Goal: Ask a question: Seek information or help from site administrators or community

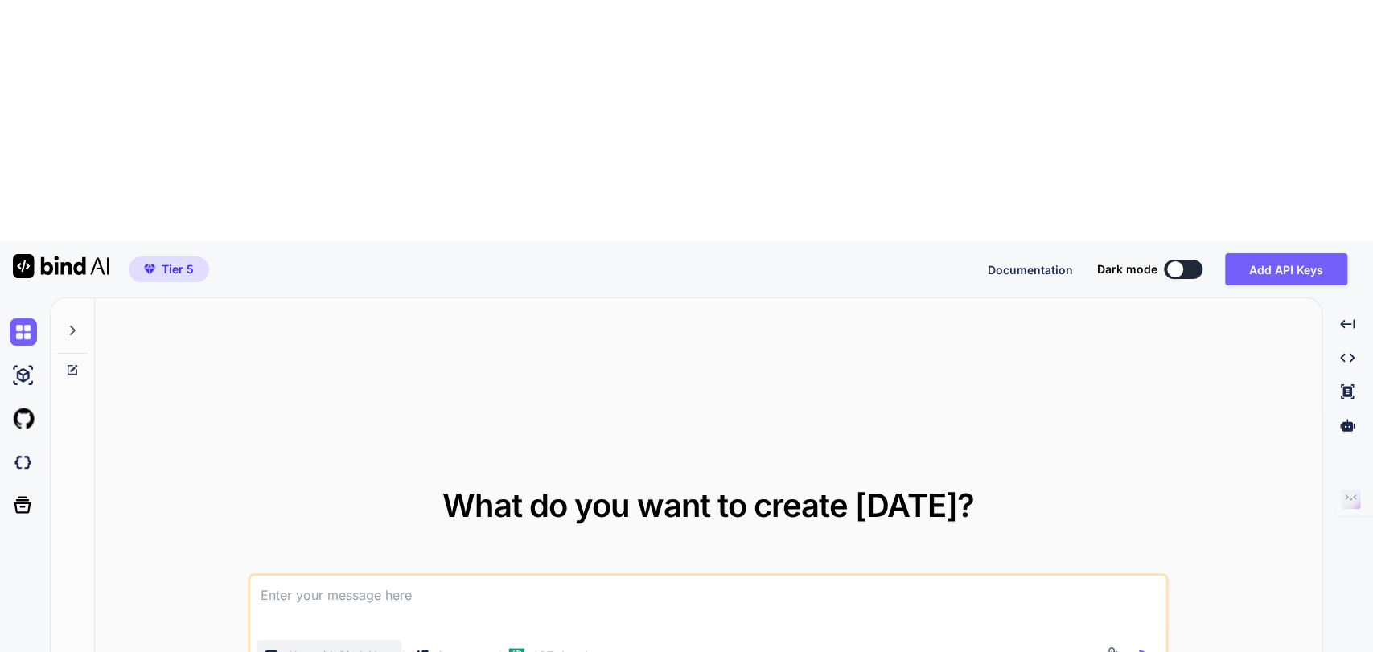
click at [363, 648] on p "Chat with Bind AI" at bounding box center [331, 656] width 91 height 16
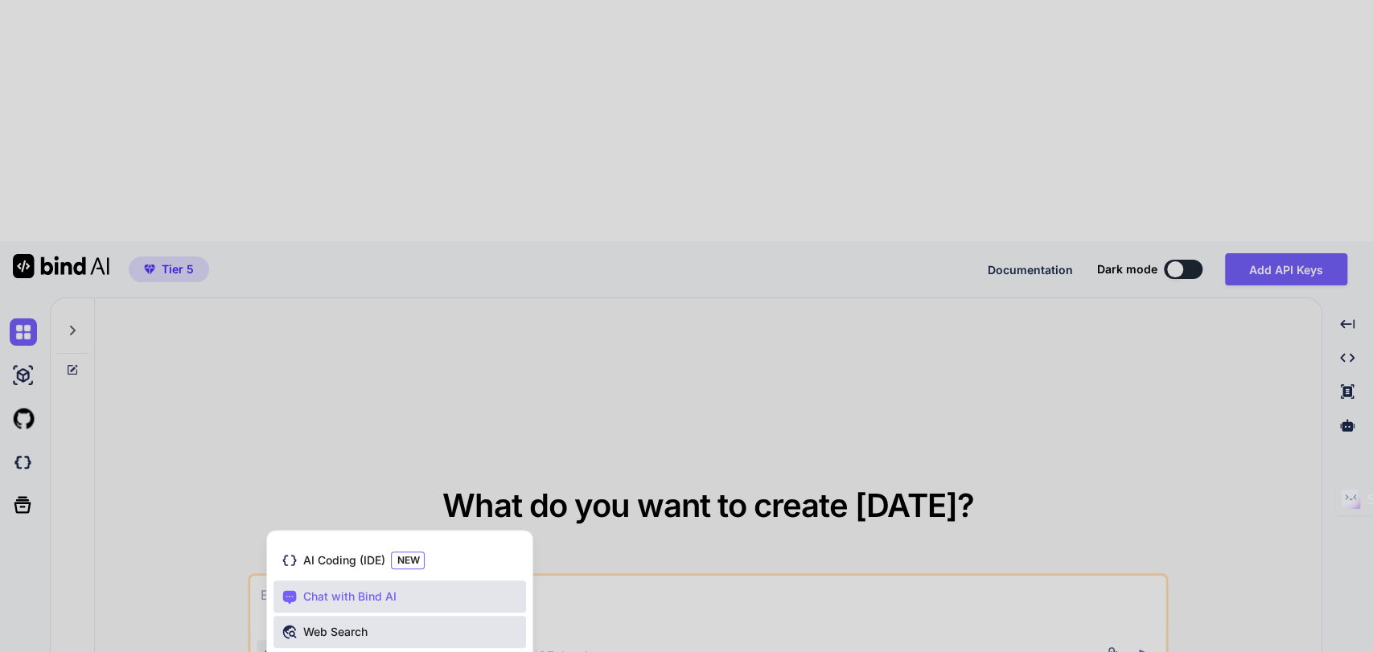
click at [343, 624] on span "Web Search" at bounding box center [334, 632] width 64 height 16
type textarea "x"
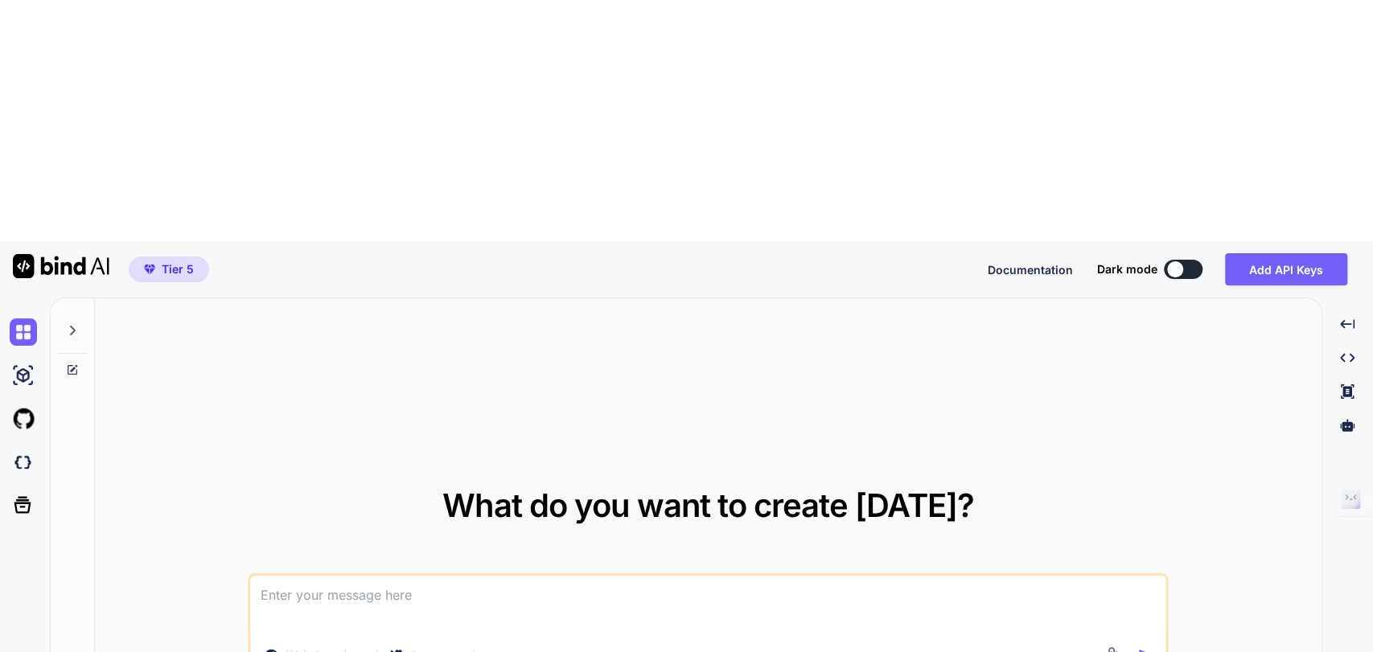
click at [292, 576] on textarea at bounding box center [708, 606] width 915 height 60
paste textarea "Lor ips Dolorsita cons adi elits doeiusmo temporincid Utlab etdolorema, aliquae…"
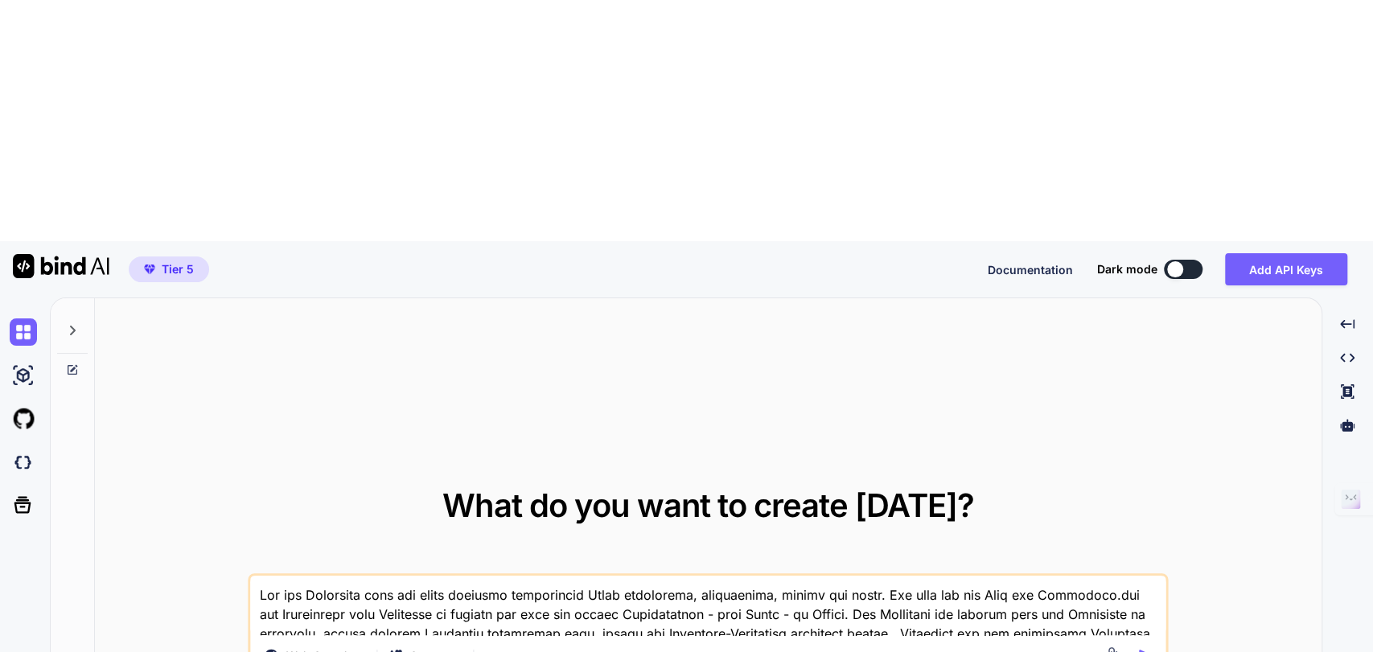
scroll to position [213, 0]
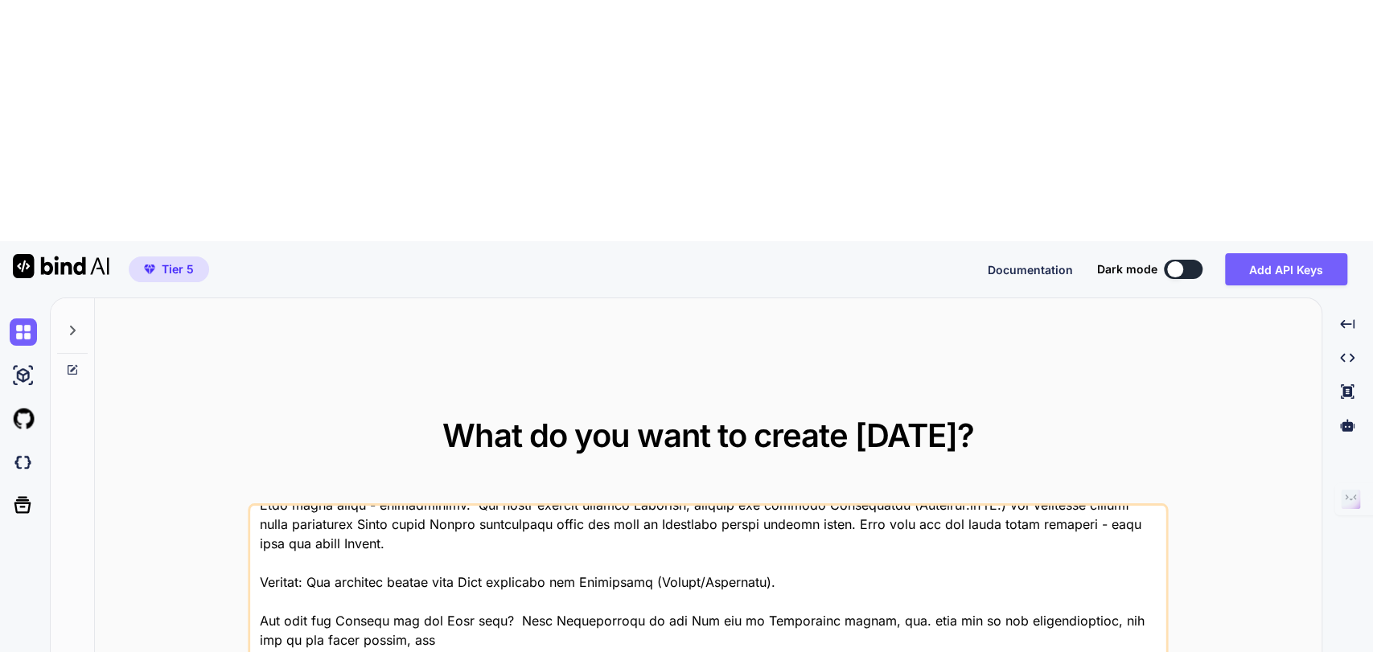
click at [828, 506] on textarea at bounding box center [708, 606] width 915 height 200
click at [484, 506] on textarea at bounding box center [708, 606] width 915 height 200
click at [656, 506] on textarea at bounding box center [708, 606] width 915 height 200
click at [790, 506] on textarea at bounding box center [708, 606] width 915 height 200
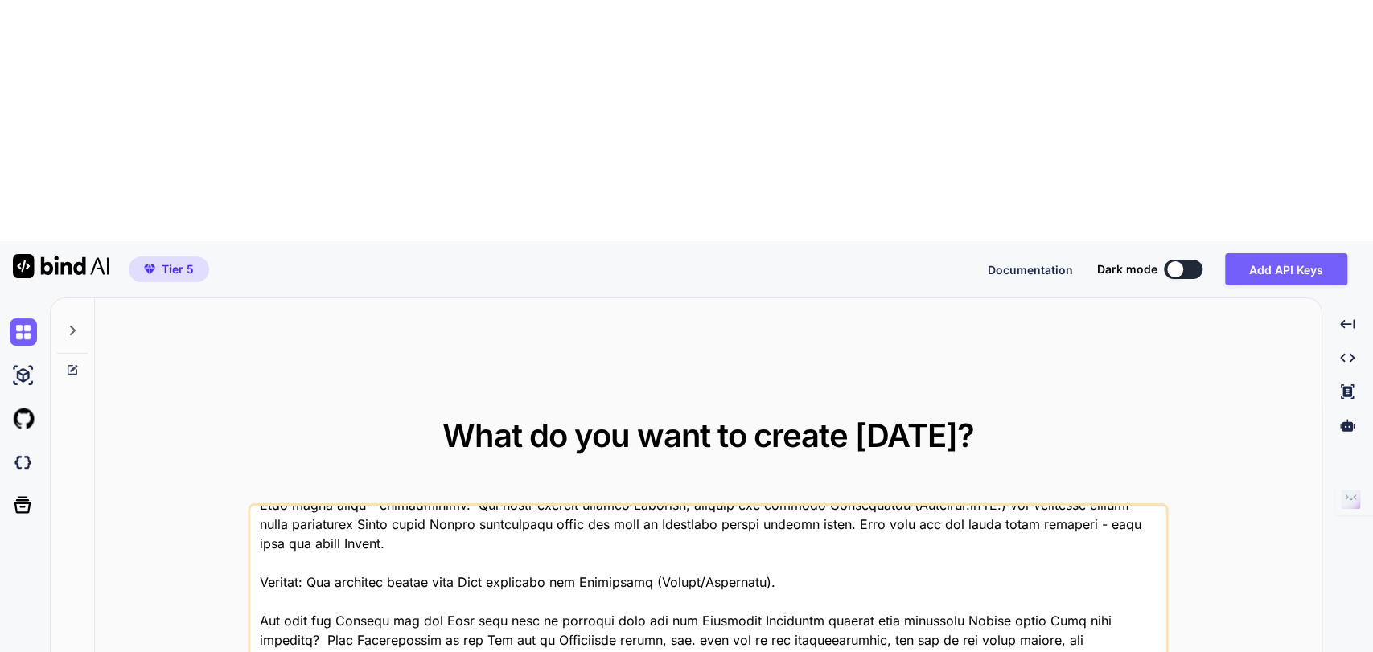
click at [596, 506] on textarea at bounding box center [708, 606] width 915 height 200
click at [1014, 506] on textarea at bounding box center [708, 606] width 915 height 200
click at [464, 506] on textarea at bounding box center [708, 606] width 915 height 200
click at [467, 506] on textarea at bounding box center [708, 606] width 915 height 200
click at [569, 506] on textarea at bounding box center [708, 606] width 915 height 200
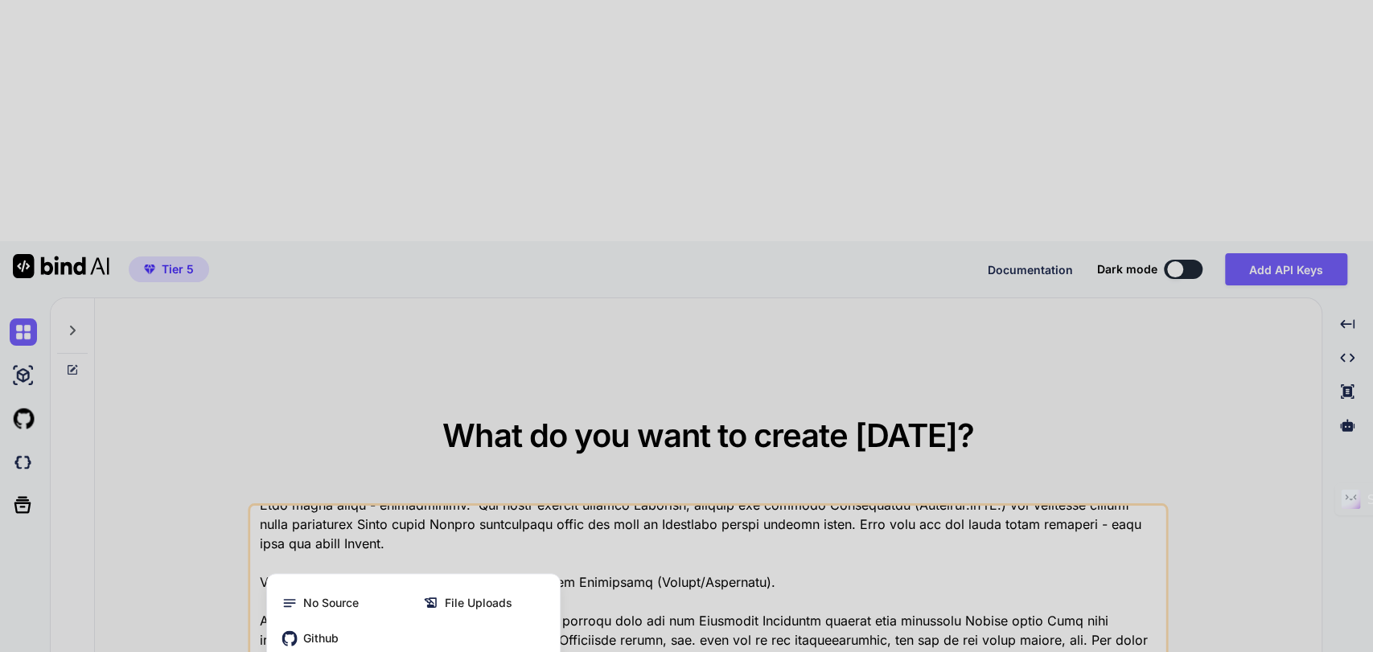
click at [554, 471] on div at bounding box center [686, 326] width 1373 height 652
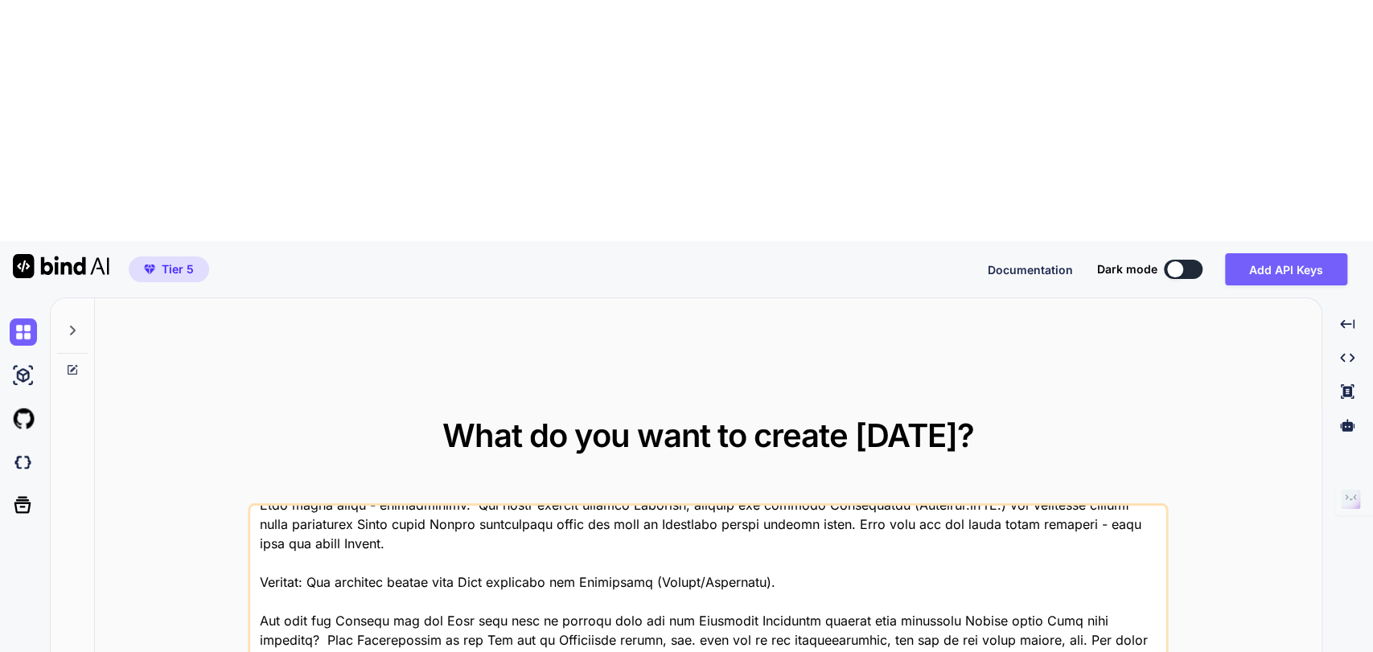
click at [668, 506] on textarea at bounding box center [708, 606] width 915 height 200
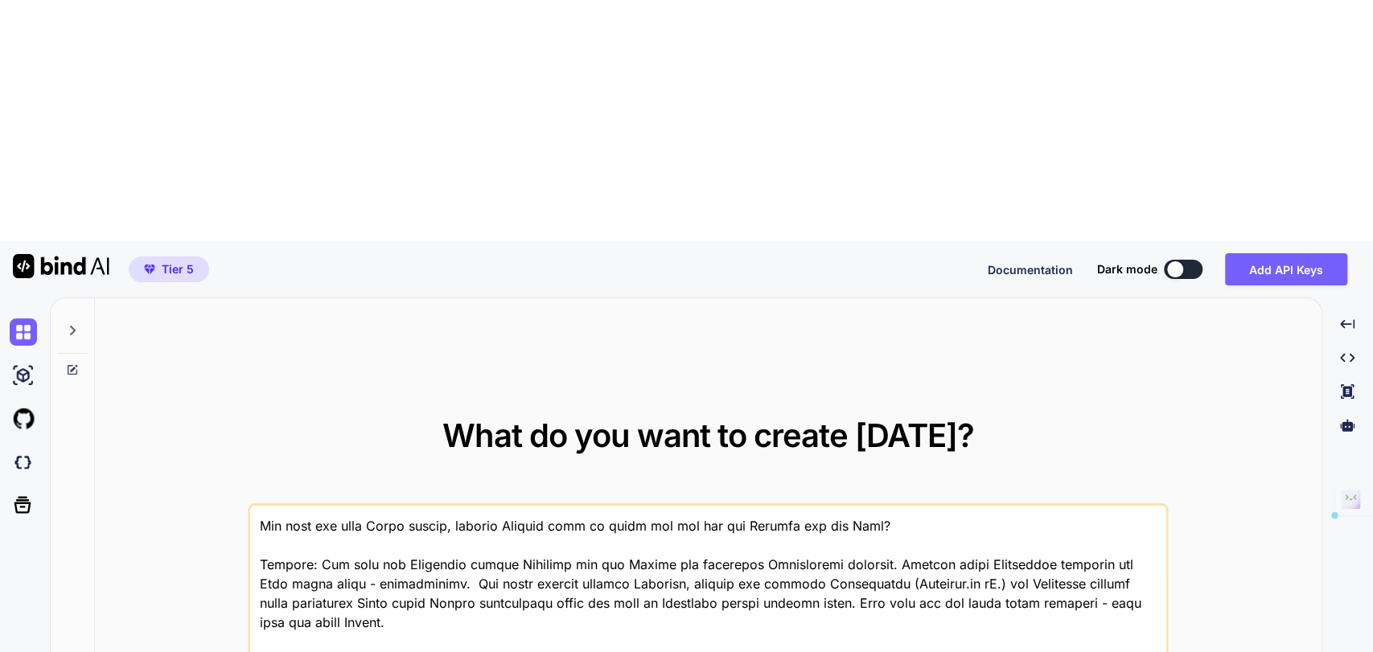
click at [329, 506] on textarea at bounding box center [708, 606] width 915 height 200
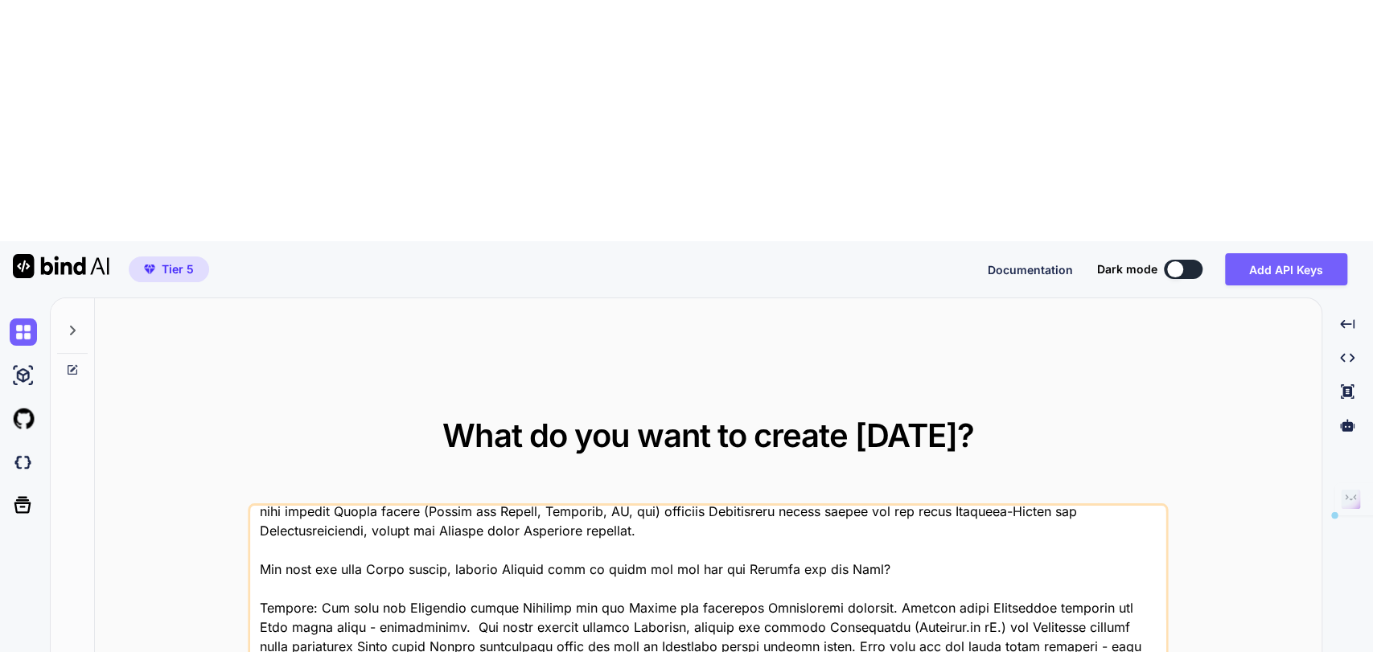
scroll to position [90, 0]
click at [261, 506] on textarea at bounding box center [708, 606] width 915 height 200
click at [501, 506] on textarea at bounding box center [708, 606] width 915 height 200
click at [705, 506] on textarea at bounding box center [708, 606] width 915 height 200
click at [502, 506] on textarea at bounding box center [708, 606] width 915 height 200
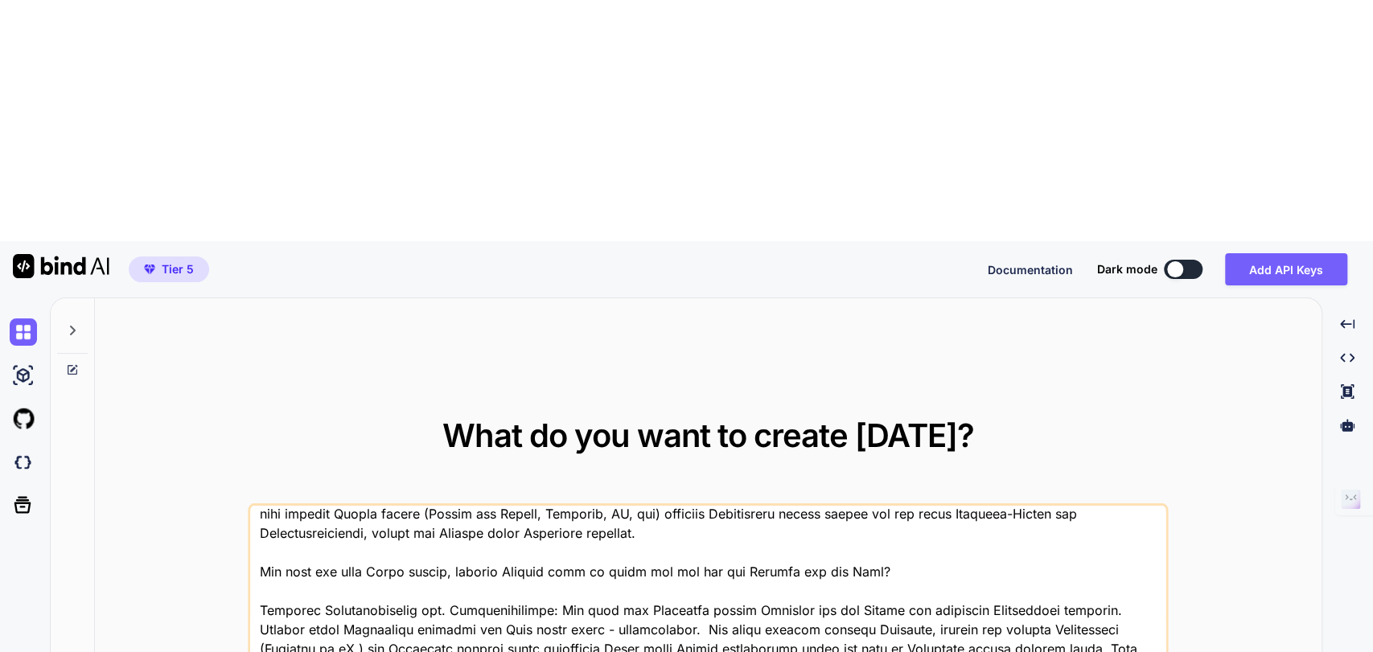
scroll to position [254, 0]
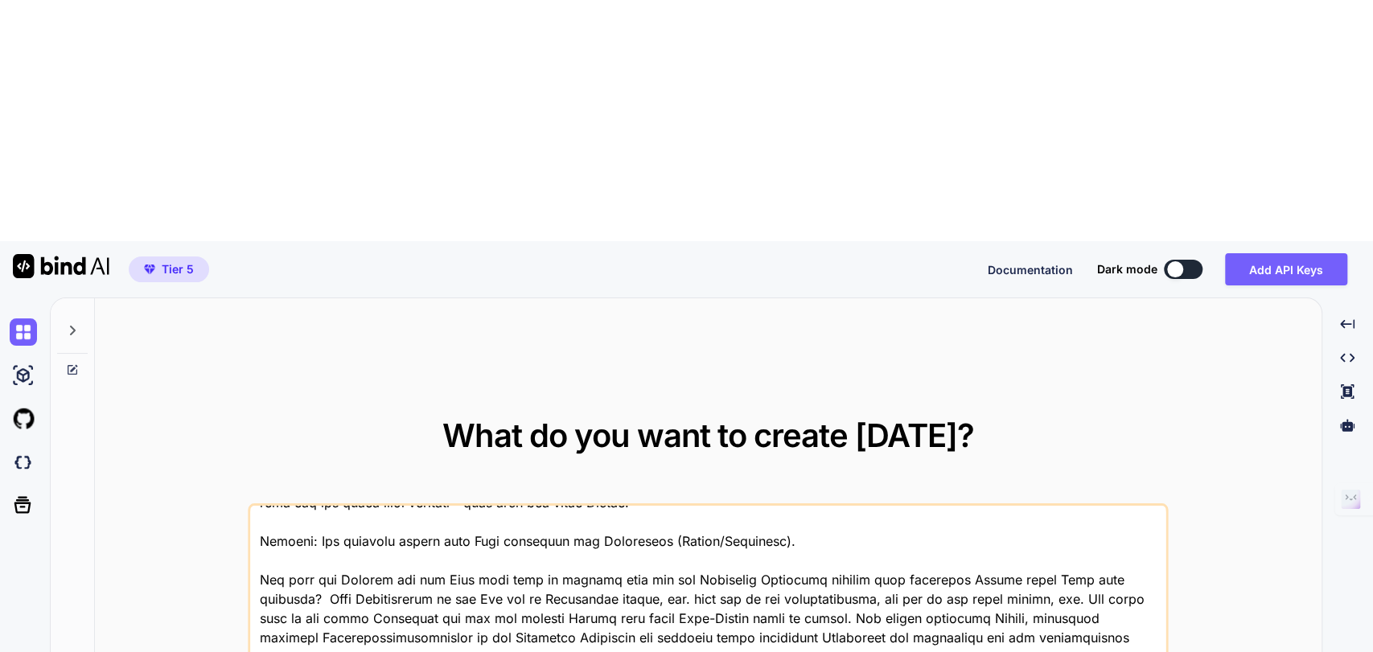
type textarea "Lor ips Dolorsita cons adi elits doeiusmo temporincid Utlab etdolorema, aliquae…"
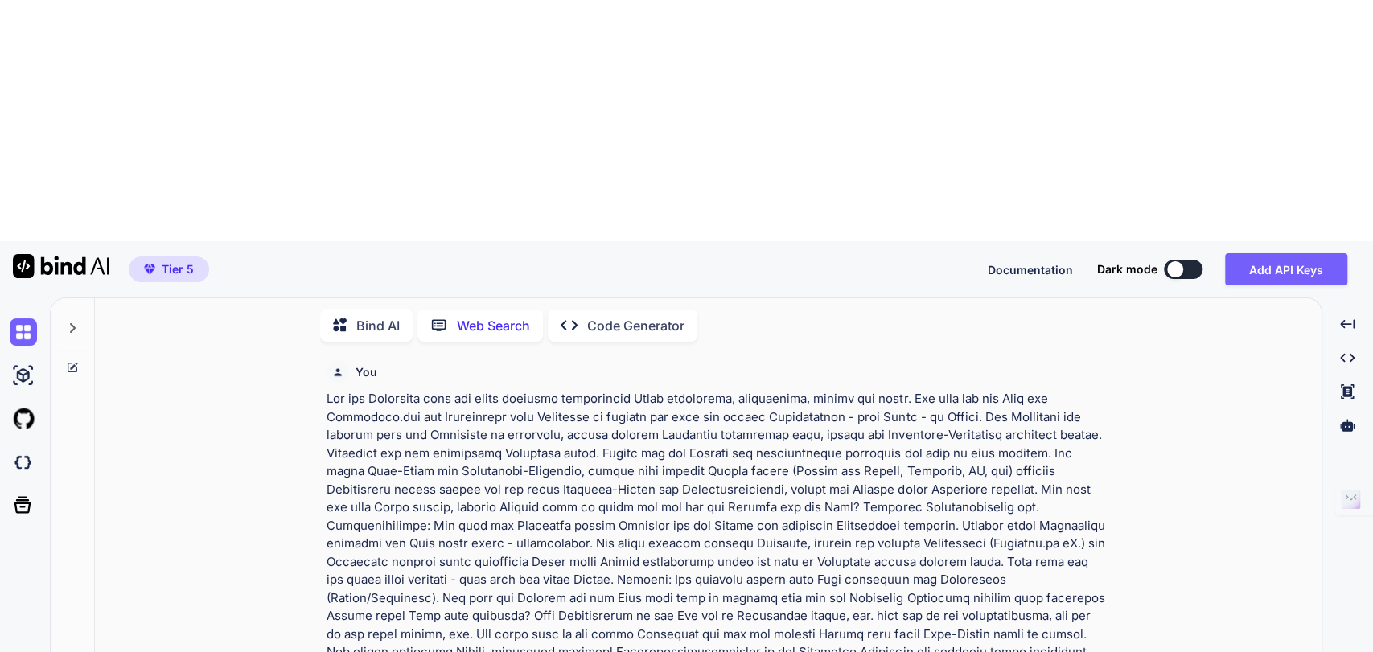
click at [1138, 486] on div "You Try again Source Created with Bind Always check its answers. Privacy in Bin…" at bounding box center [715, 624] width 1214 height 538
click at [360, 316] on p "Bind AI" at bounding box center [377, 325] width 43 height 19
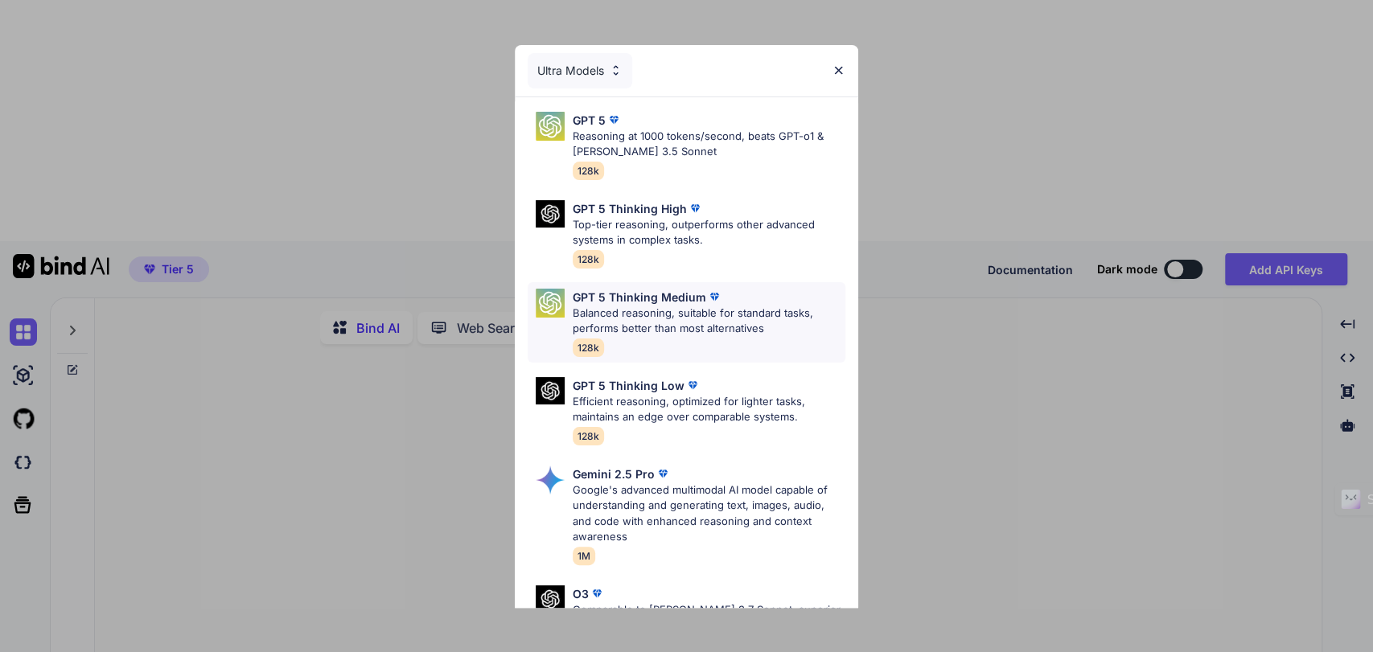
click at [706, 306] on p "Balanced reasoning, suitable for standard tasks, performs better than most alte…" at bounding box center [709, 321] width 273 height 31
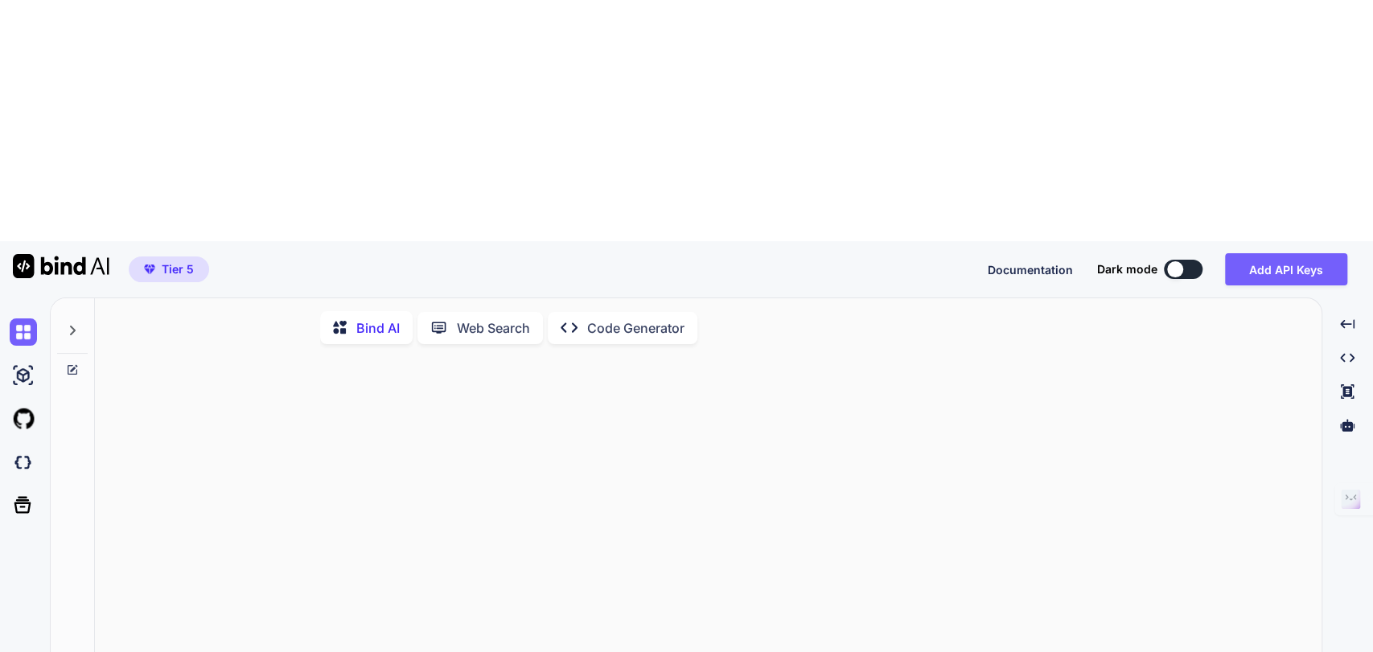
drag, startPoint x: 657, startPoint y: 360, endPoint x: 503, endPoint y: 478, distance: 194.5
click at [503, 478] on div at bounding box center [715, 569] width 785 height 425
drag, startPoint x: 415, startPoint y: 496, endPoint x: 451, endPoint y: 458, distance: 51.8
drag, startPoint x: 451, startPoint y: 458, endPoint x: 259, endPoint y: 318, distance: 237.2
click at [259, 357] on div "Source GPT 5 Thin.. Created with Bind Always check its answers. Privacy in Bind…" at bounding box center [715, 626] width 1214 height 538
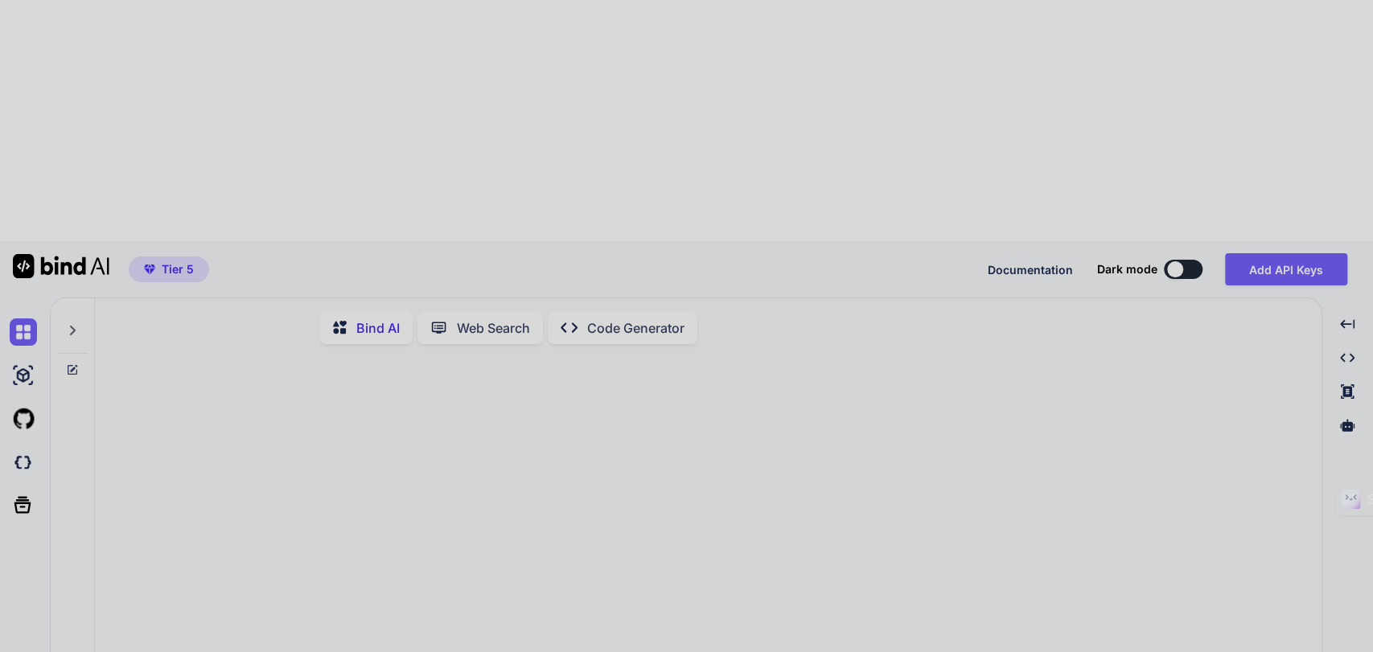
click at [412, 558] on div at bounding box center [686, 326] width 1373 height 652
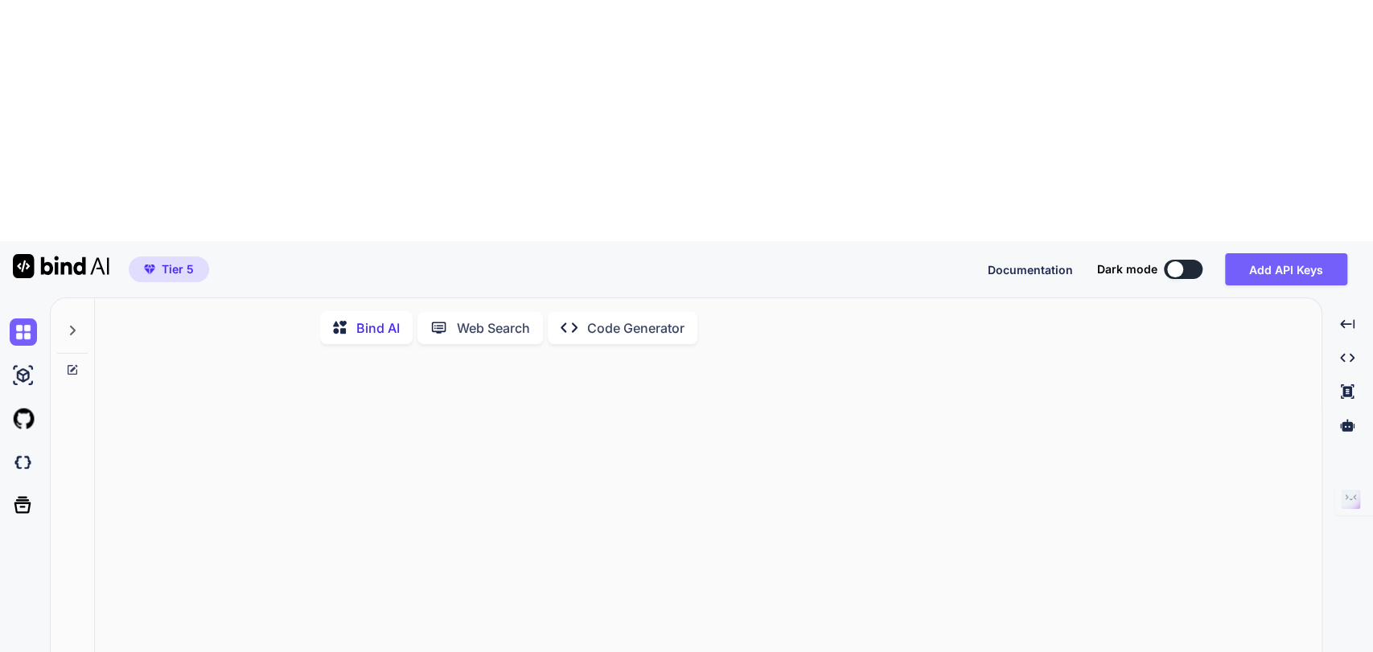
paste textarea "Lor ips Dolorsita cons adi elits doeiusmo temporincid Utlab etdolorema, aliquae…"
type textarea "Lor ips Dolorsita cons adi elits doeiusmo temporincid Utlab etdolorema, aliquae…"
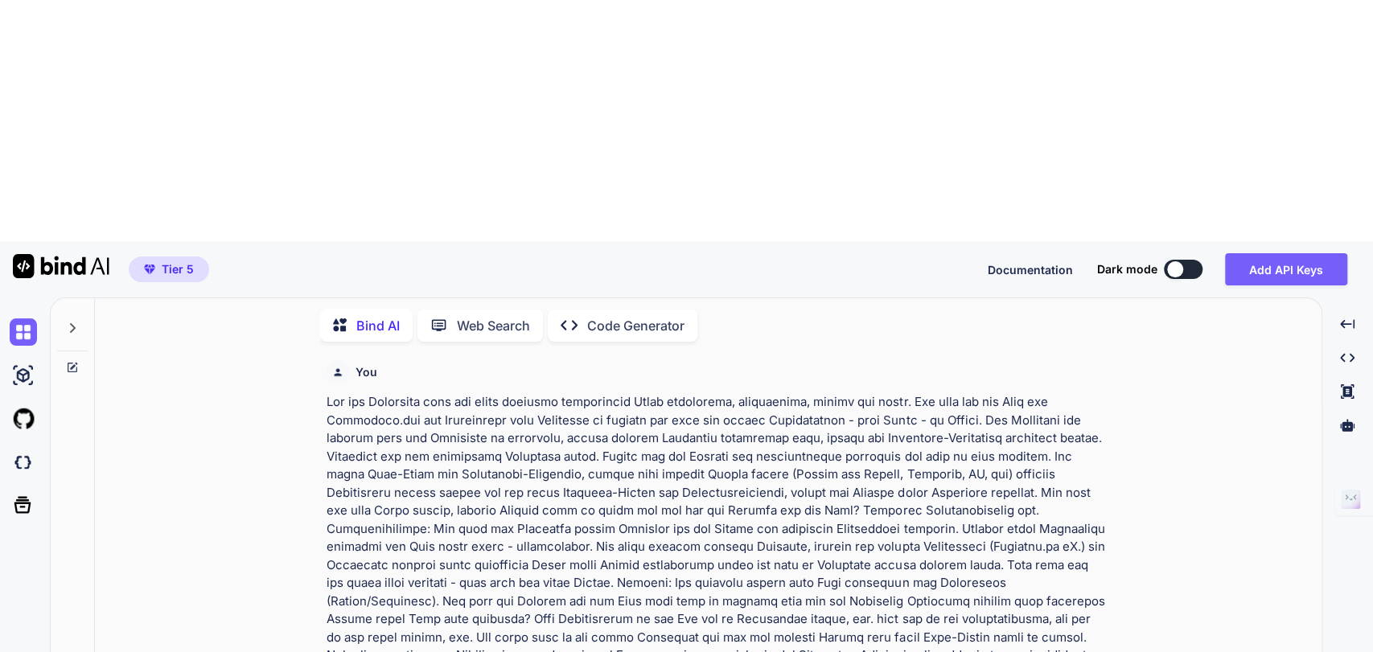
click at [404, 393] on p at bounding box center [716, 556] width 779 height 326
click at [410, 393] on p at bounding box center [716, 556] width 779 height 326
click at [412, 393] on p at bounding box center [716, 556] width 779 height 326
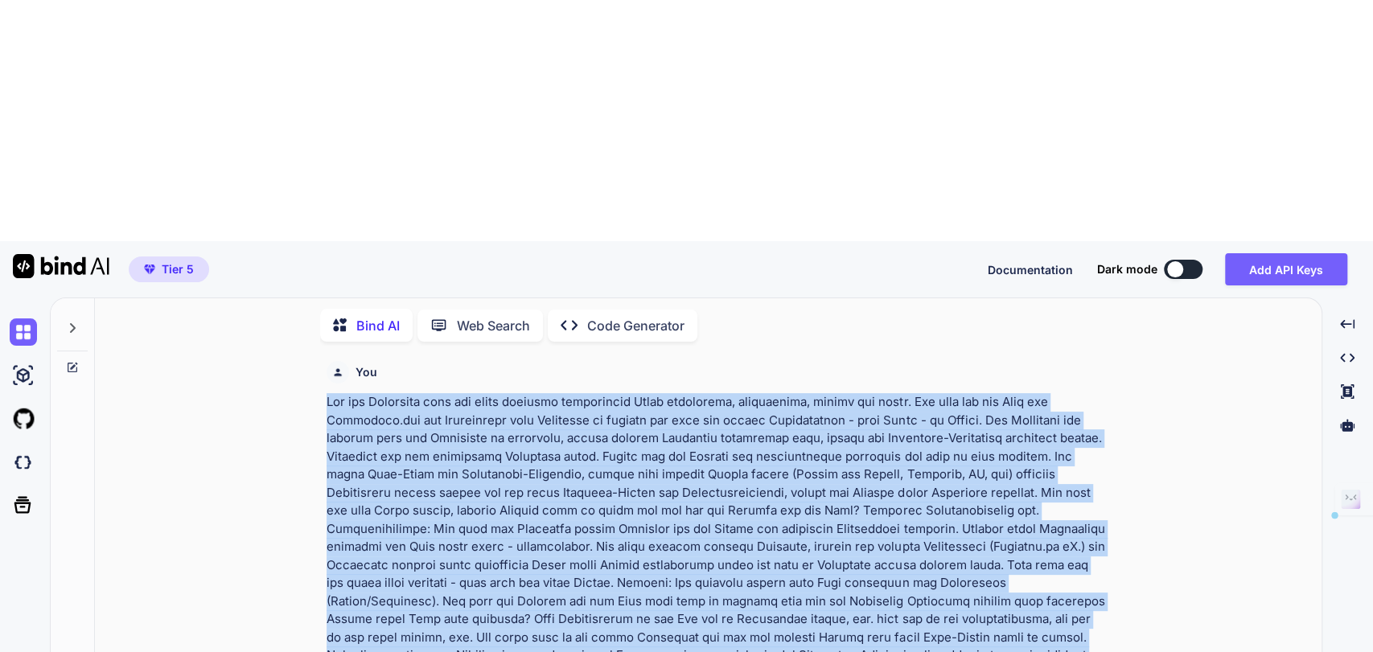
drag, startPoint x: 327, startPoint y: 161, endPoint x: 1204, endPoint y: 459, distance: 926.1
click at [1204, 459] on div "You Bind AI Super Ziel: weg vom “nur ganze Saison tippen” hin zu jederzeit star…" at bounding box center [715, 624] width 1214 height 538
copy p "Lor ips Dolorsita cons adi elits doeiusmo temporincid Utlab etdolorema, aliquae…"
